Goal: Information Seeking & Learning: Learn about a topic

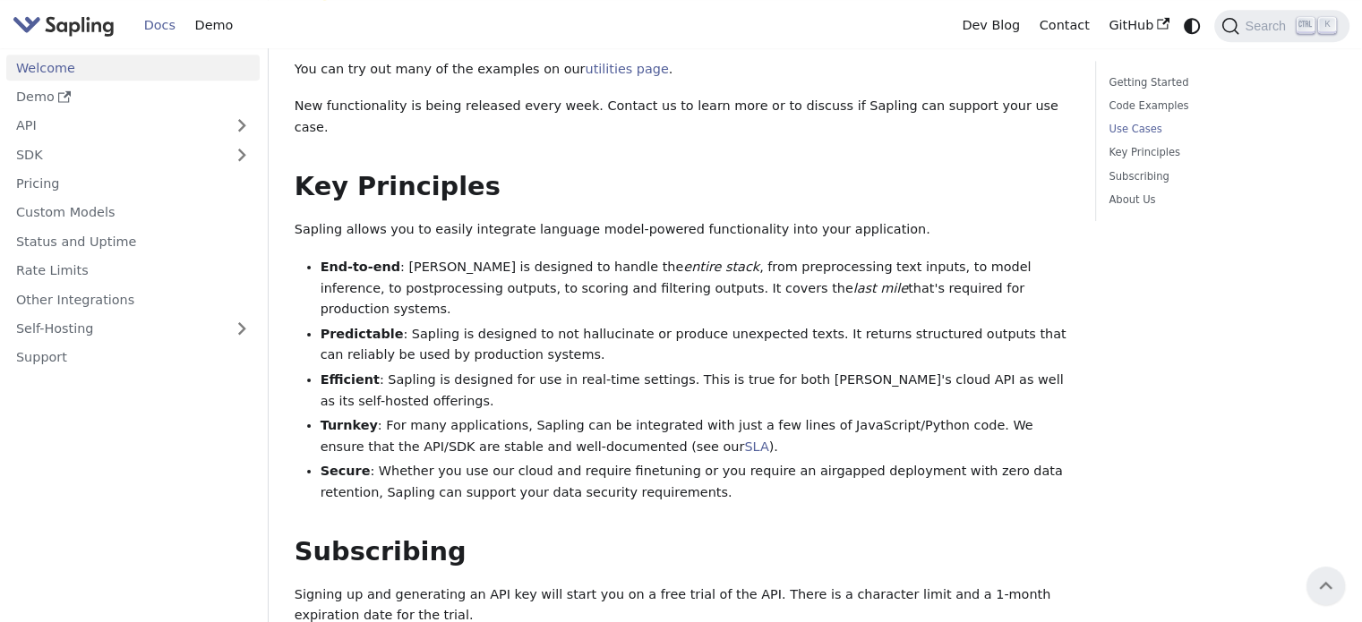
scroll to position [806, 0]
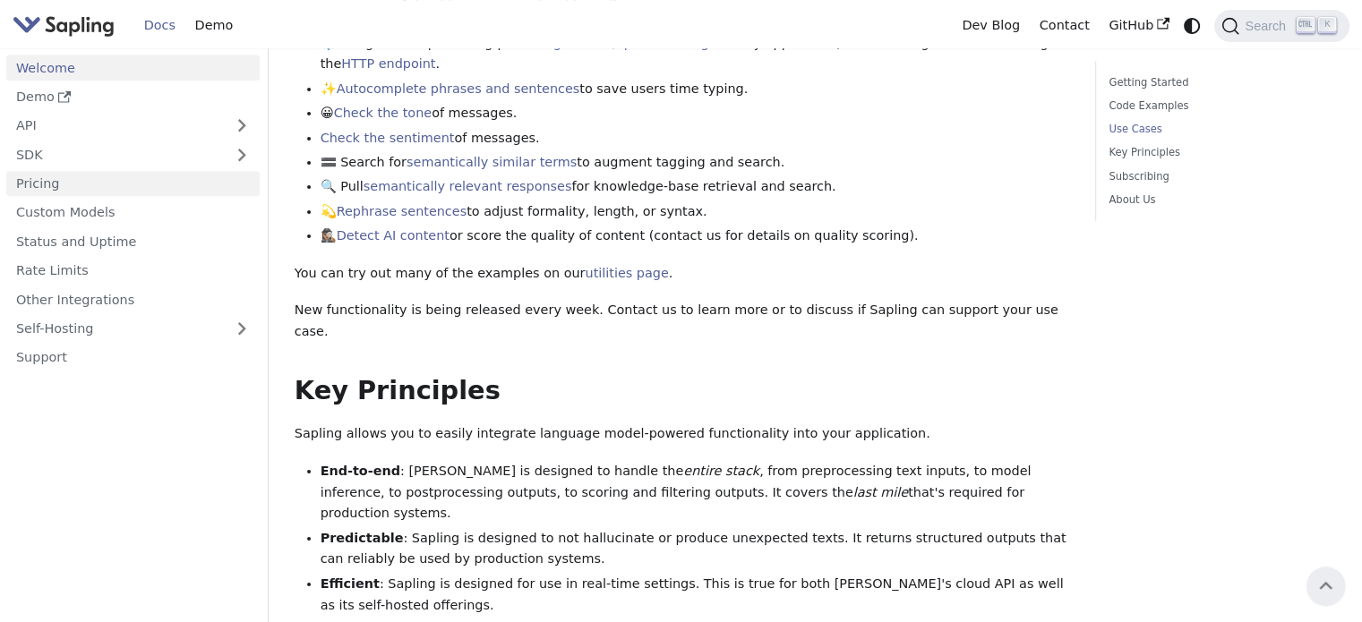
click at [47, 178] on link "Pricing" at bounding box center [132, 184] width 253 height 26
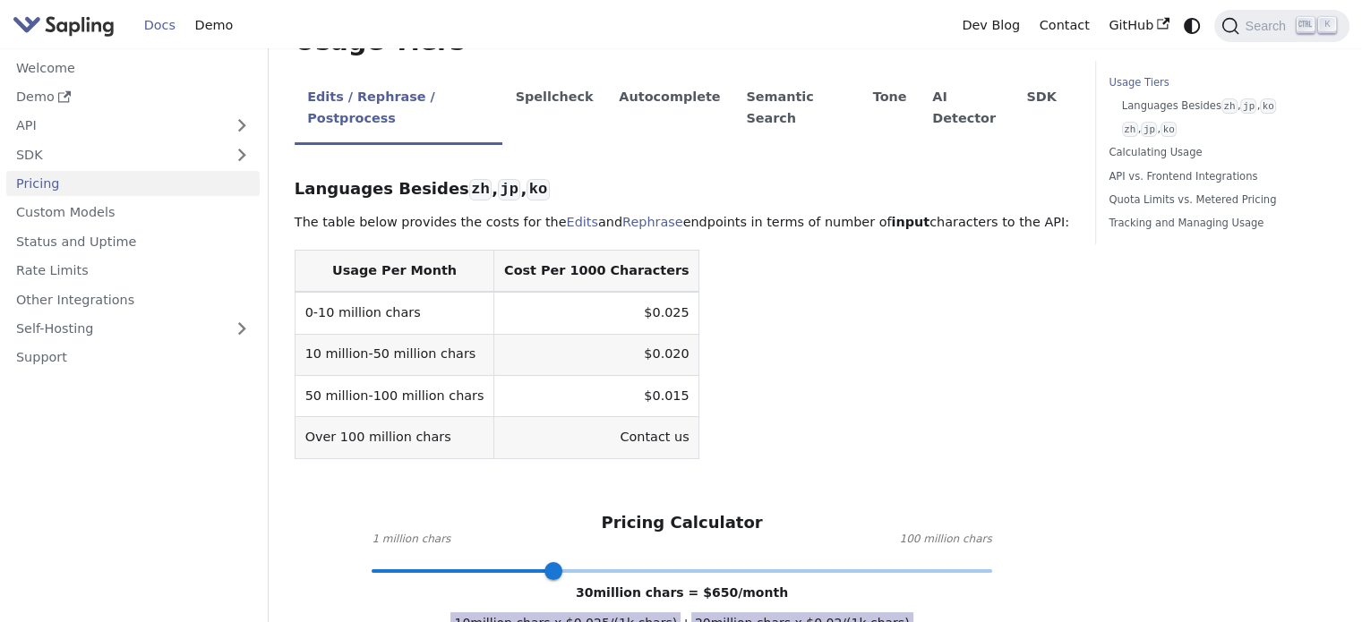
scroll to position [448, 0]
